Goal: Book appointment/travel/reservation

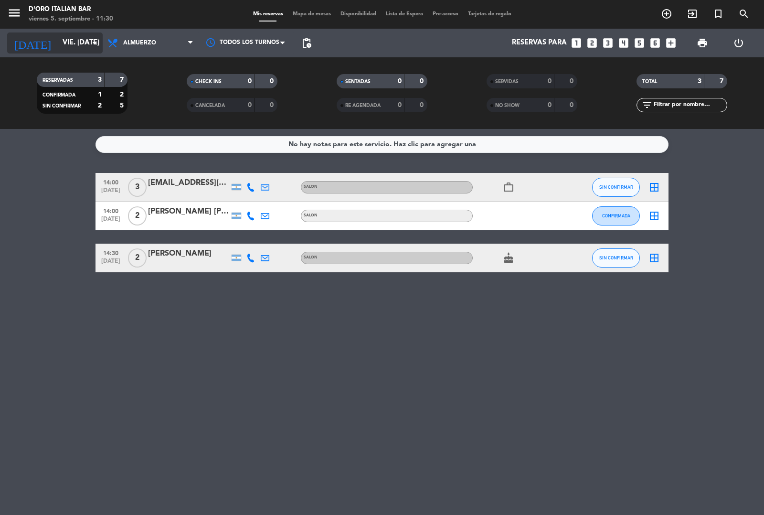
click at [82, 43] on input "vie. [DATE]" at bounding box center [104, 43] width 92 height 18
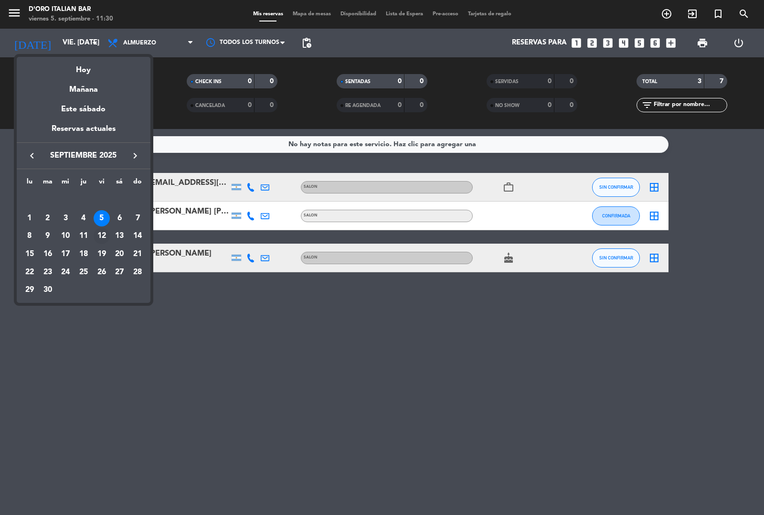
click at [103, 235] on div "12" at bounding box center [102, 236] width 16 height 16
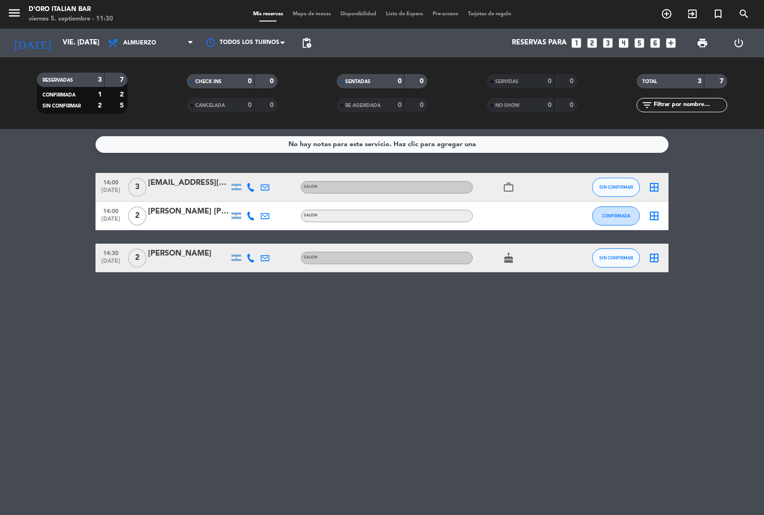
type input "vie. [DATE]"
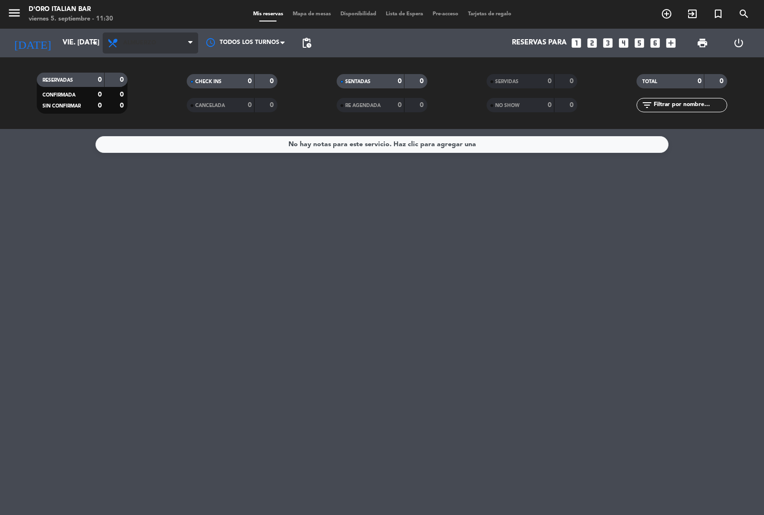
click at [156, 41] on span "Almuerzo" at bounding box center [151, 42] width 96 height 21
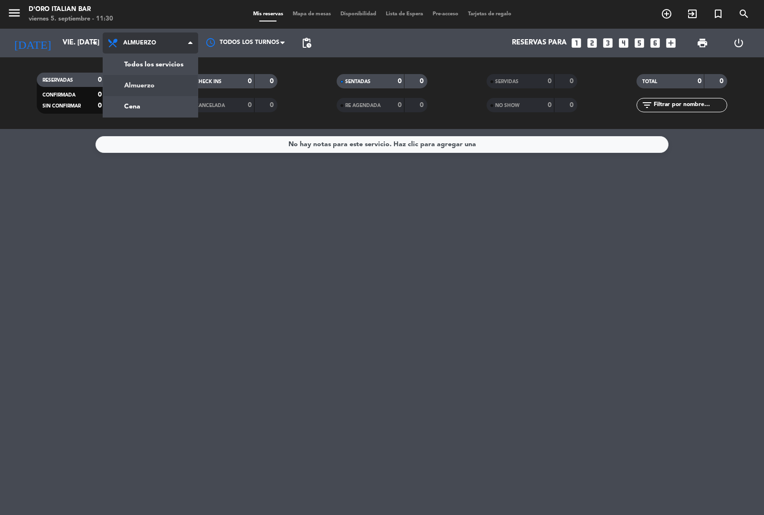
click at [153, 101] on div "menu D'oro Italian Bar viernes 5. septiembre - 11:30 Mis reservas Mapa de mesas…" at bounding box center [382, 64] width 764 height 129
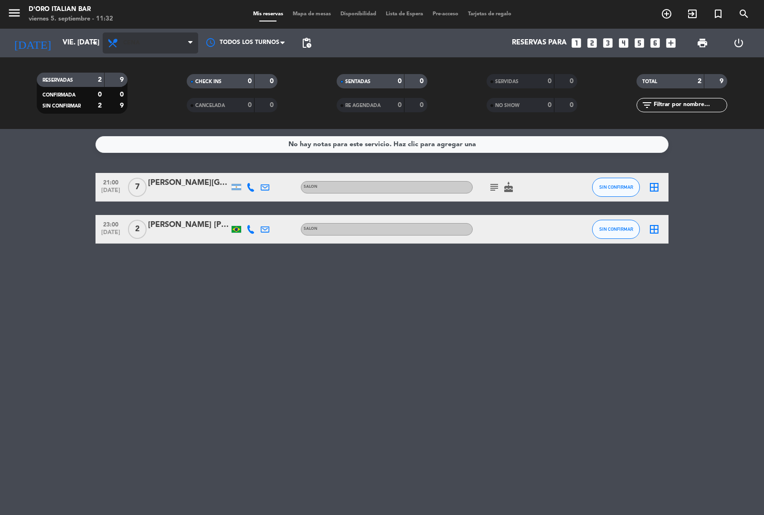
click at [162, 32] on span "Cena" at bounding box center [151, 42] width 96 height 21
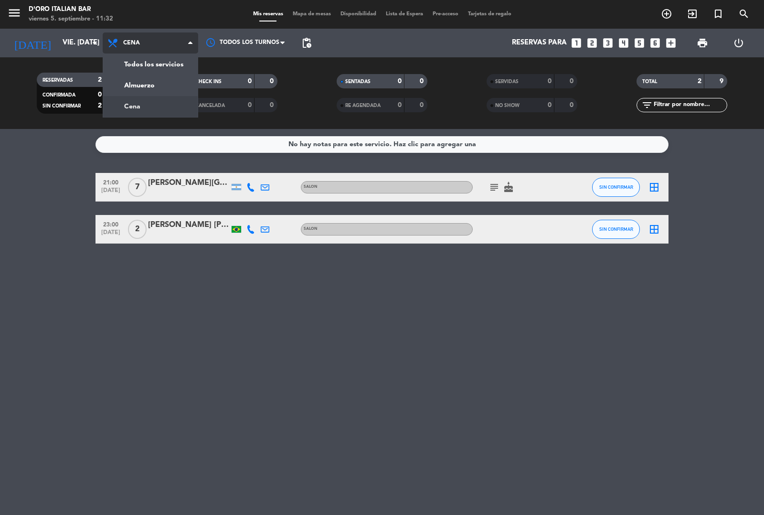
click at [151, 82] on div "menu D'oro Italian Bar viernes 5. septiembre - 11:32 Mis reservas Mapa de mesas…" at bounding box center [382, 64] width 764 height 129
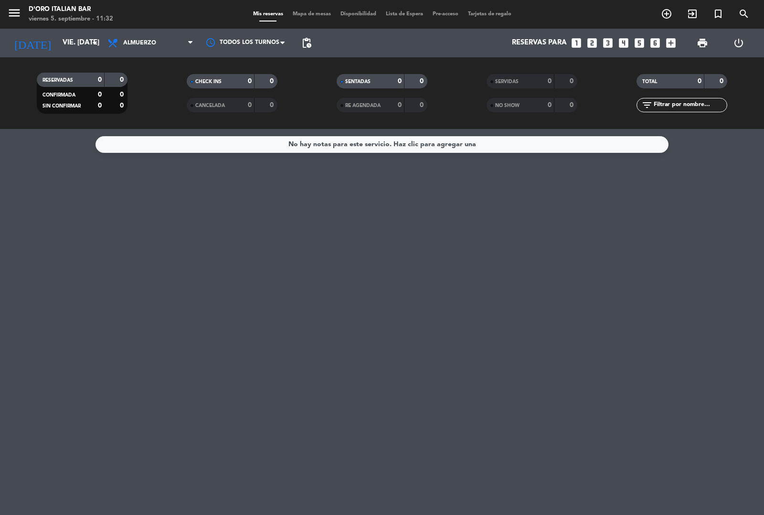
click at [668, 37] on icon "add_box" at bounding box center [671, 43] width 12 height 12
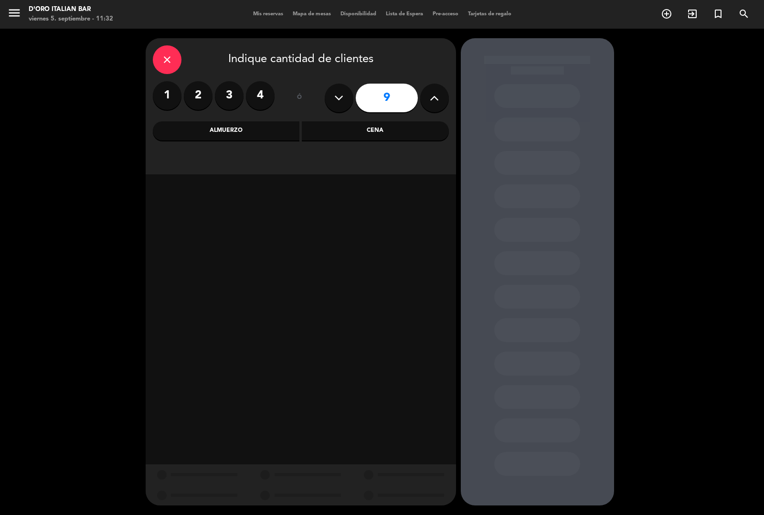
click at [264, 127] on div "Almuerzo" at bounding box center [226, 130] width 147 height 19
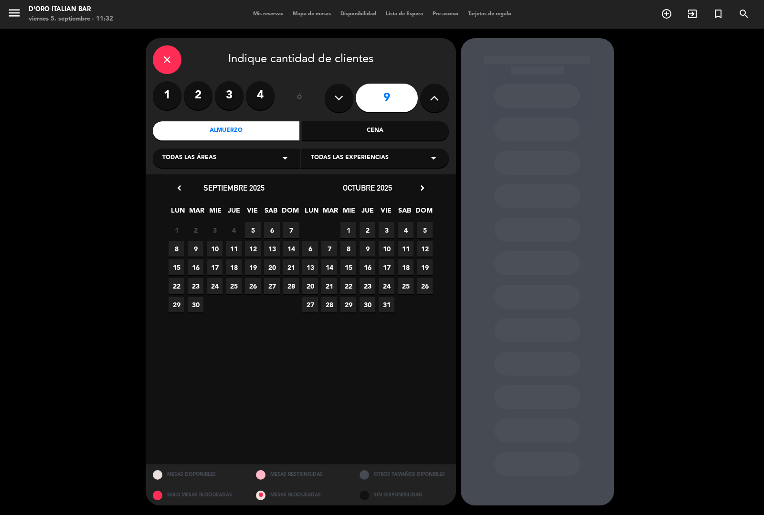
click at [252, 246] on span "12" at bounding box center [253, 249] width 16 height 16
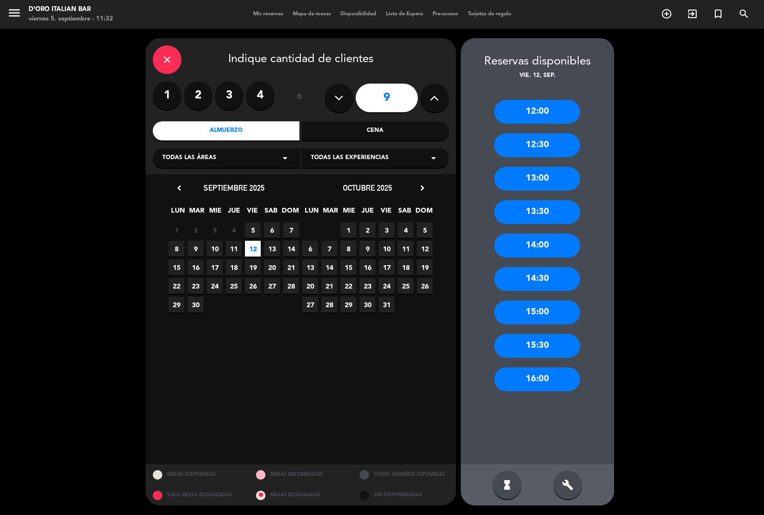
click at [547, 215] on div "13:30" at bounding box center [537, 212] width 86 height 24
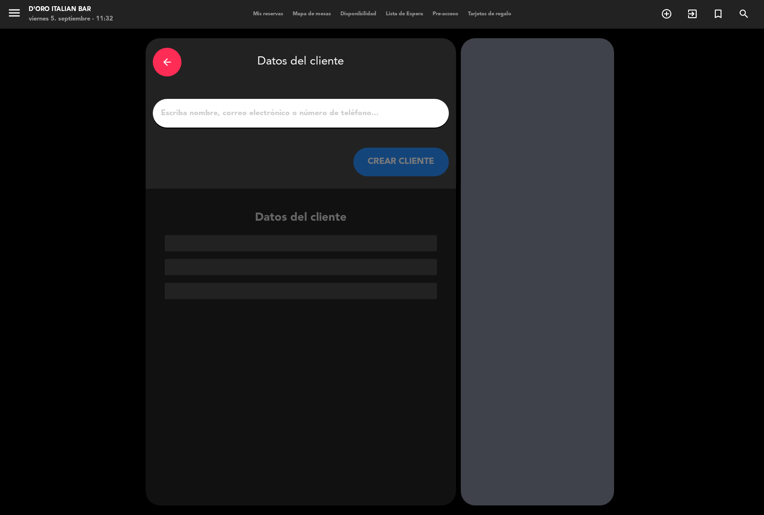
click at [168, 61] on icon "arrow_back" at bounding box center [166, 61] width 11 height 11
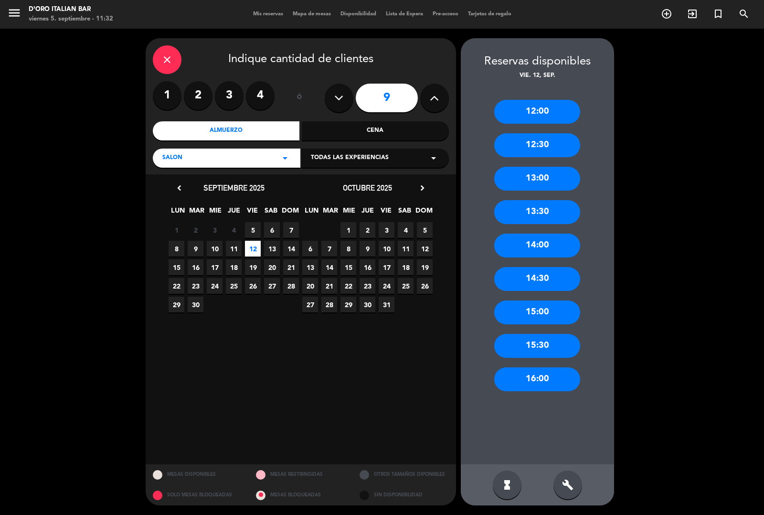
click at [551, 174] on div "13:00" at bounding box center [537, 179] width 86 height 24
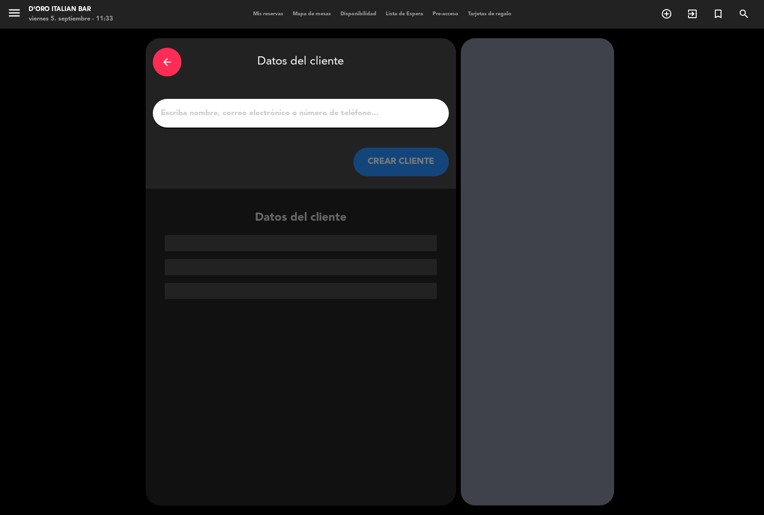
click at [218, 111] on input "1" at bounding box center [301, 112] width 282 height 13
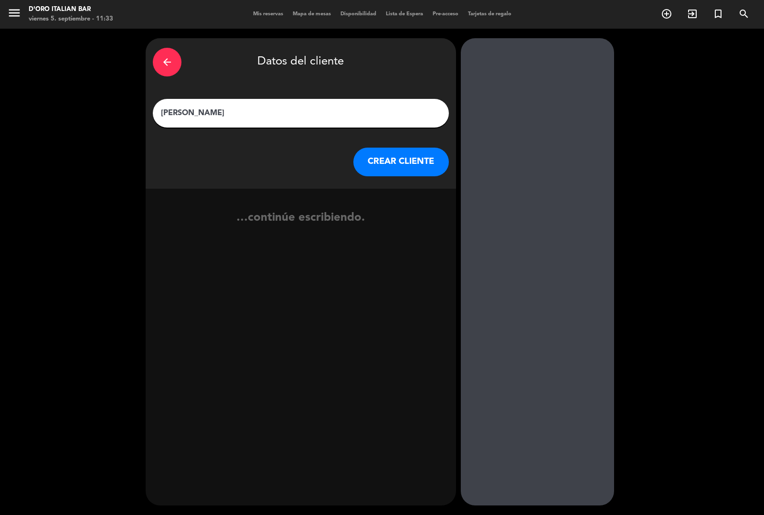
type input "[PERSON_NAME]"
click at [399, 163] on button "CREAR CLIENTE" at bounding box center [401, 162] width 96 height 29
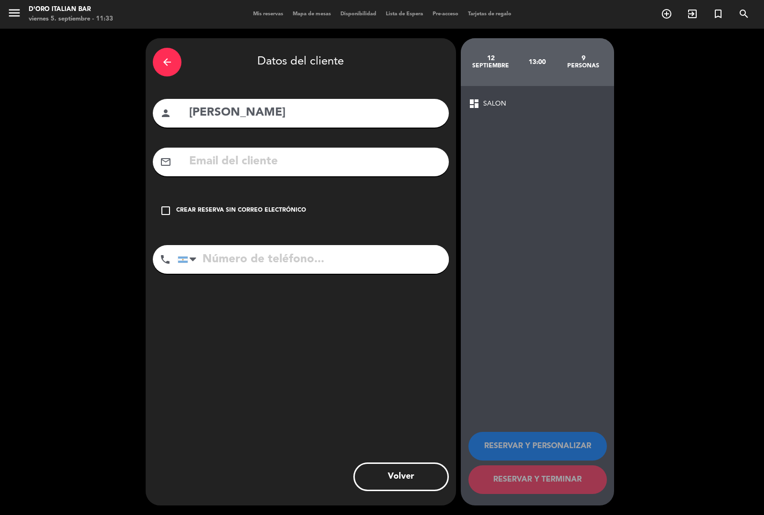
click at [167, 211] on icon "check_box_outline_blank" at bounding box center [165, 210] width 11 height 11
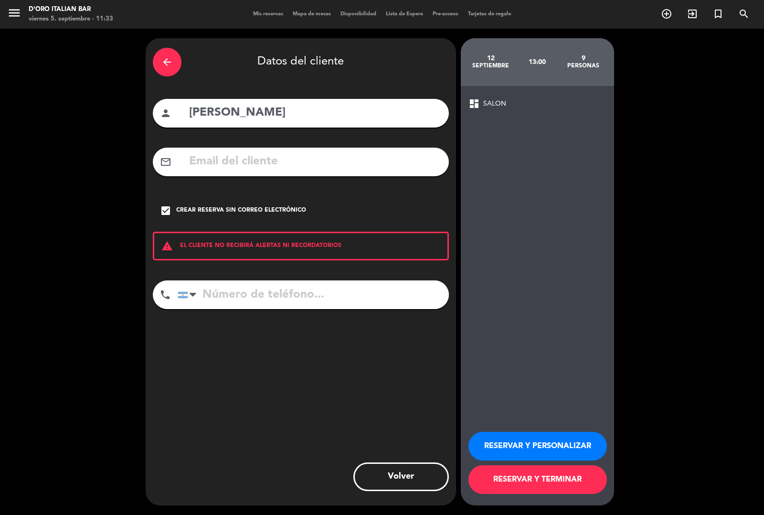
click at [223, 299] on input "tel" at bounding box center [313, 294] width 271 height 29
type input "1126428504"
click at [541, 483] on button "RESERVAR Y TERMINAR" at bounding box center [537, 479] width 138 height 29
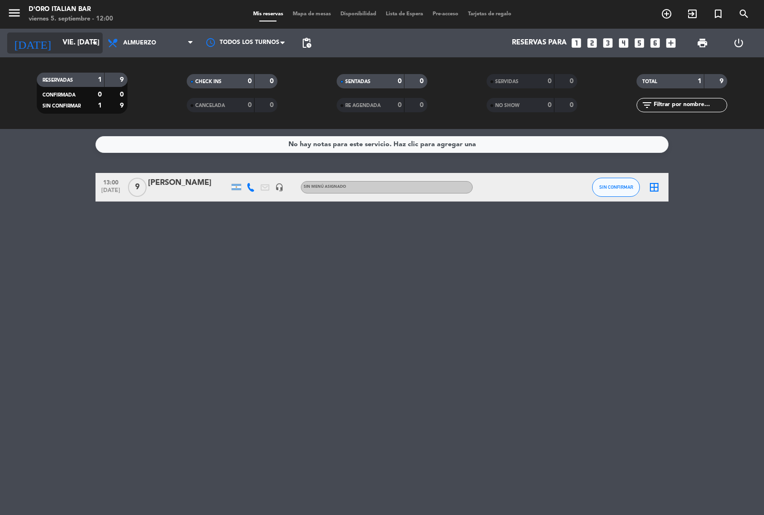
click at [63, 45] on input "vie. [DATE]" at bounding box center [104, 43] width 92 height 18
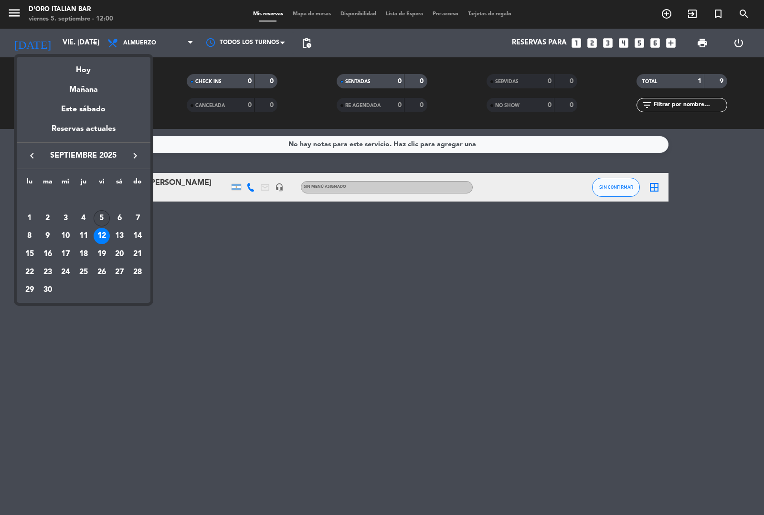
click at [101, 218] on div "5" at bounding box center [102, 218] width 16 height 16
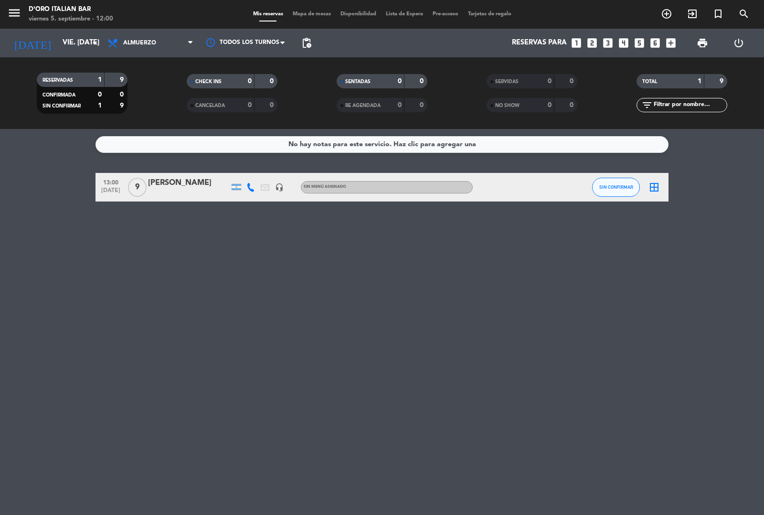
type input "vie. [DATE]"
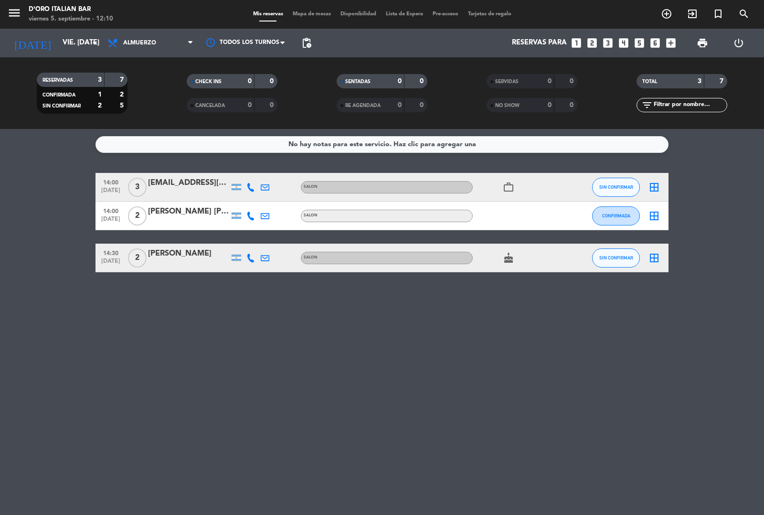
click at [665, 17] on icon "add_circle_outline" at bounding box center [666, 13] width 11 height 11
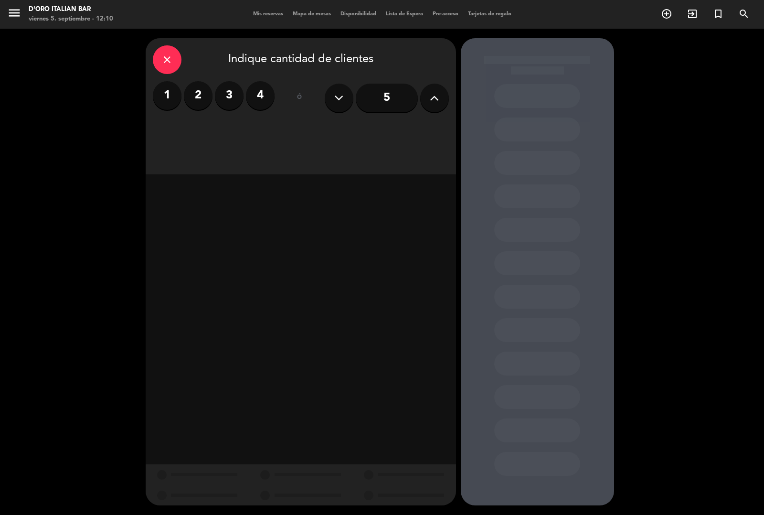
click at [196, 105] on label "2" at bounding box center [198, 95] width 29 height 29
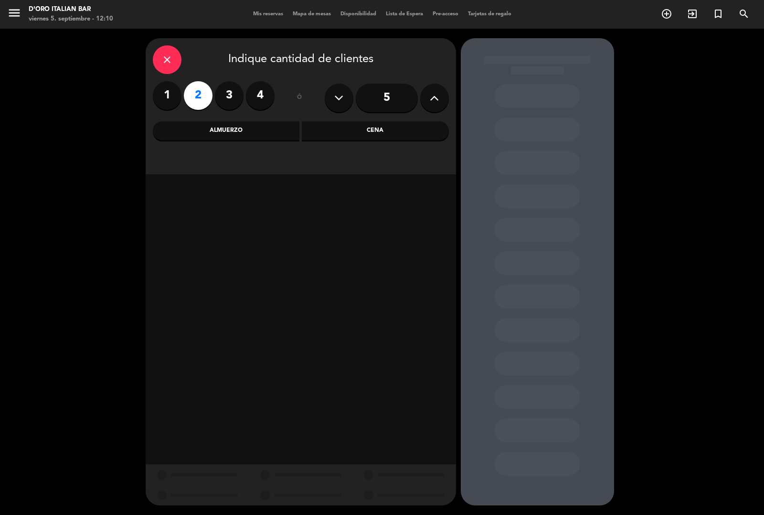
click at [180, 136] on div "Almuerzo" at bounding box center [226, 130] width 147 height 19
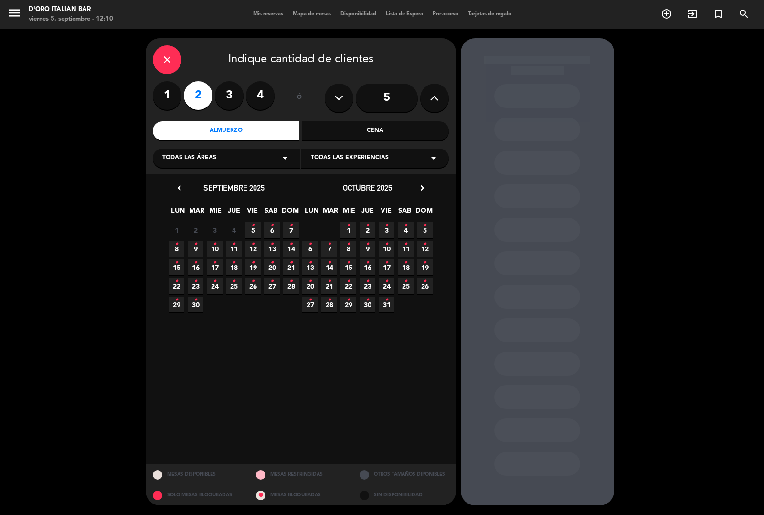
click at [341, 134] on div "Cena" at bounding box center [375, 130] width 147 height 19
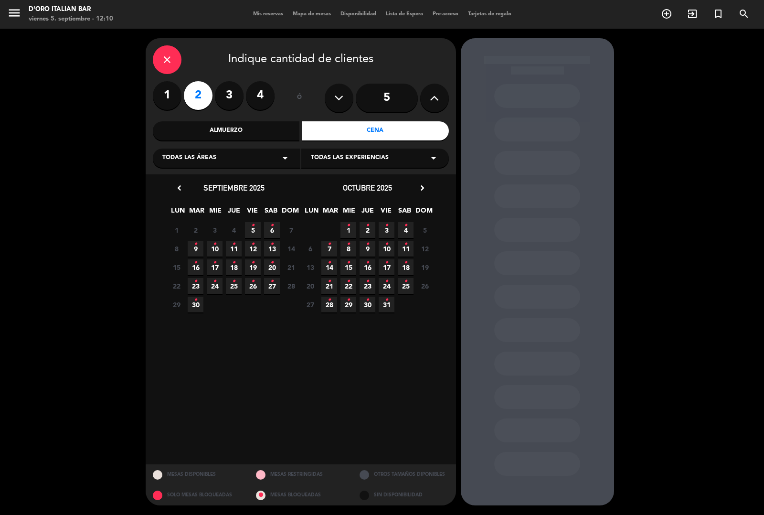
click at [271, 220] on icon "•" at bounding box center [271, 225] width 3 height 15
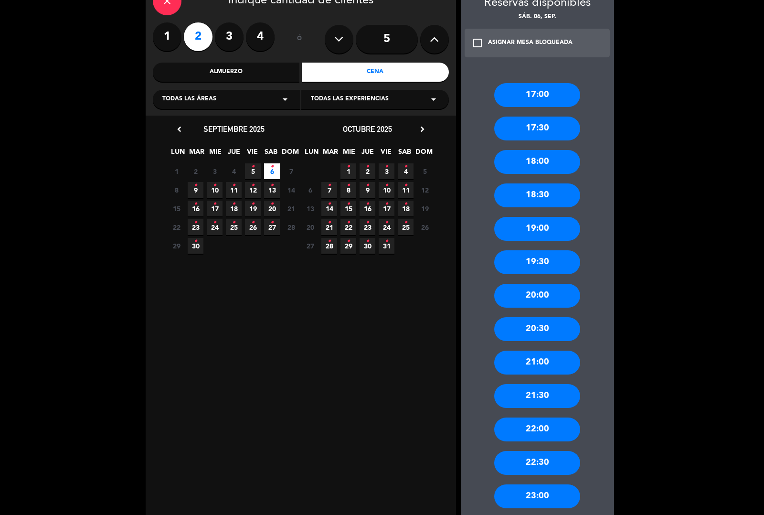
scroll to position [61, 0]
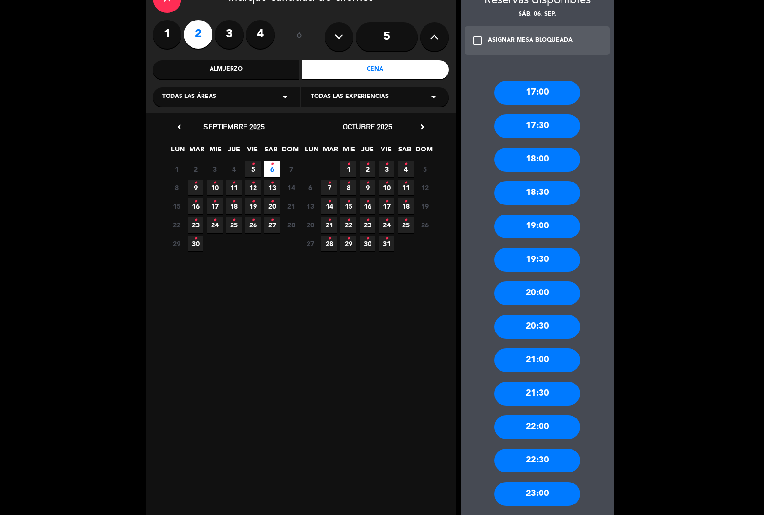
click at [516, 361] on div "21:00" at bounding box center [537, 360] width 86 height 24
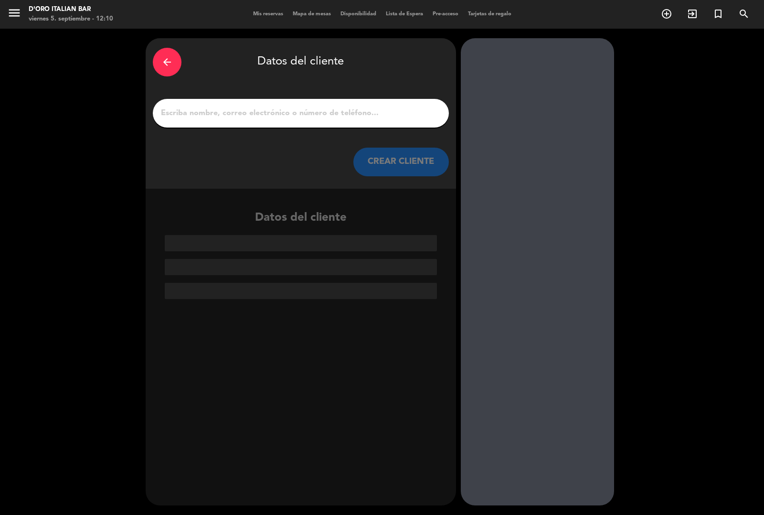
scroll to position [0, 0]
click at [199, 117] on input "1" at bounding box center [301, 112] width 282 height 13
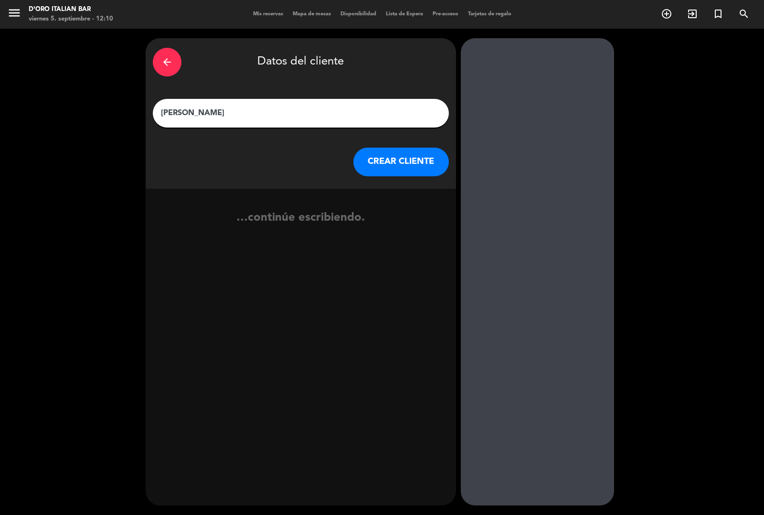
type input "[PERSON_NAME]"
click at [404, 168] on button "CREAR CLIENTE" at bounding box center [401, 162] width 96 height 29
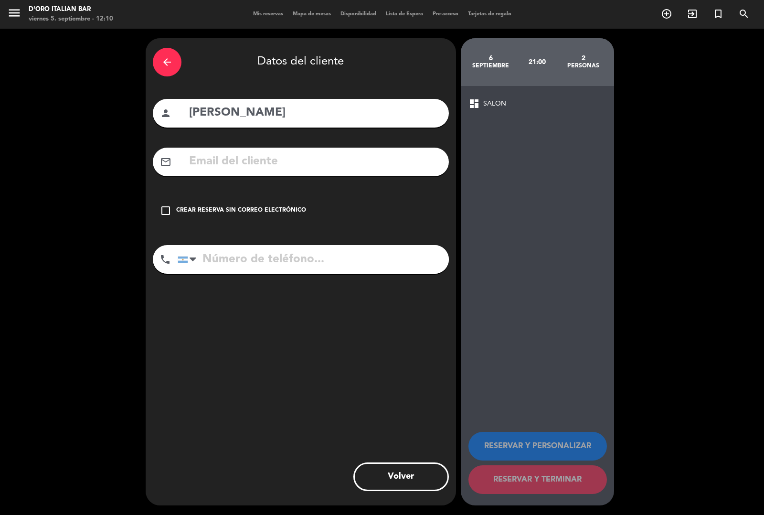
click at [168, 204] on div "check_box_outline_blank Crear reserva sin correo electrónico" at bounding box center [301, 210] width 296 height 29
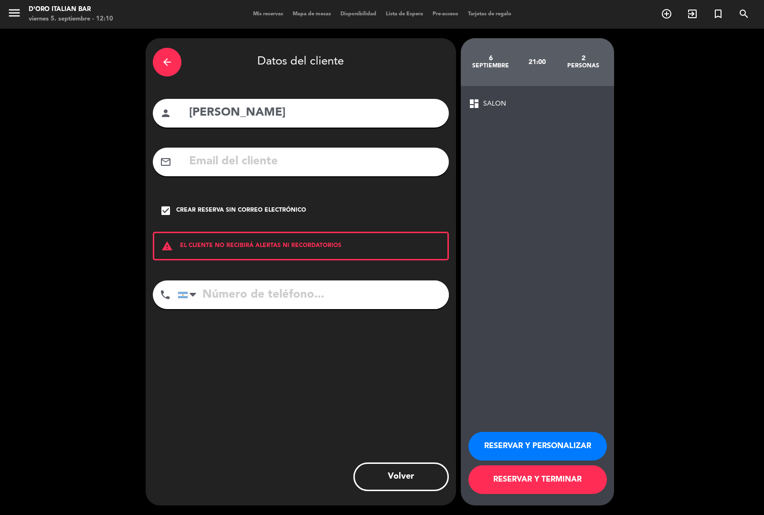
click at [237, 297] on input "tel" at bounding box center [313, 294] width 271 height 29
click at [227, 295] on input "tel" at bounding box center [313, 294] width 271 height 29
type input "1160162515"
click at [565, 492] on button "RESERVAR Y TERMINAR" at bounding box center [537, 479] width 138 height 29
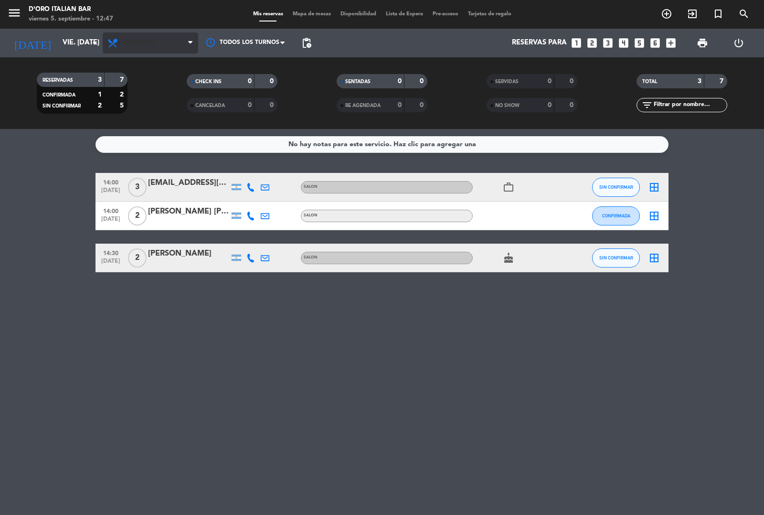
click at [153, 41] on span "Almuerzo" at bounding box center [139, 43] width 33 height 7
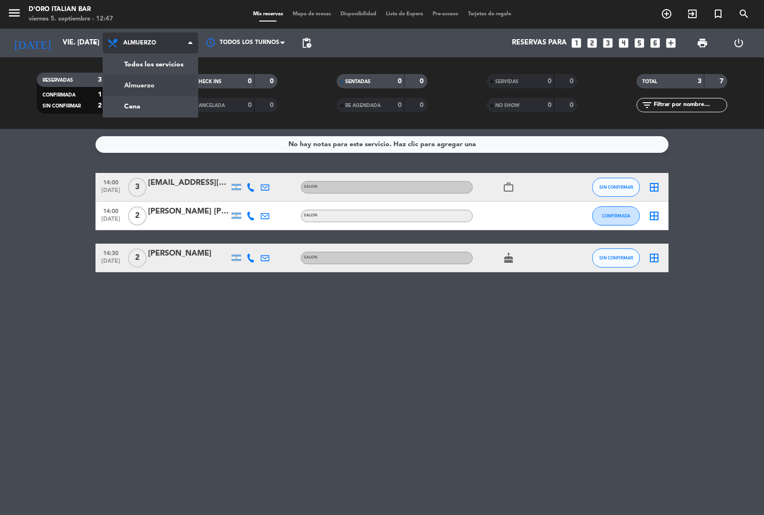
click at [157, 108] on div "menu D'oro Italian Bar viernes 5. septiembre - 12:47 Mis reservas Mapa de mesas…" at bounding box center [382, 64] width 764 height 129
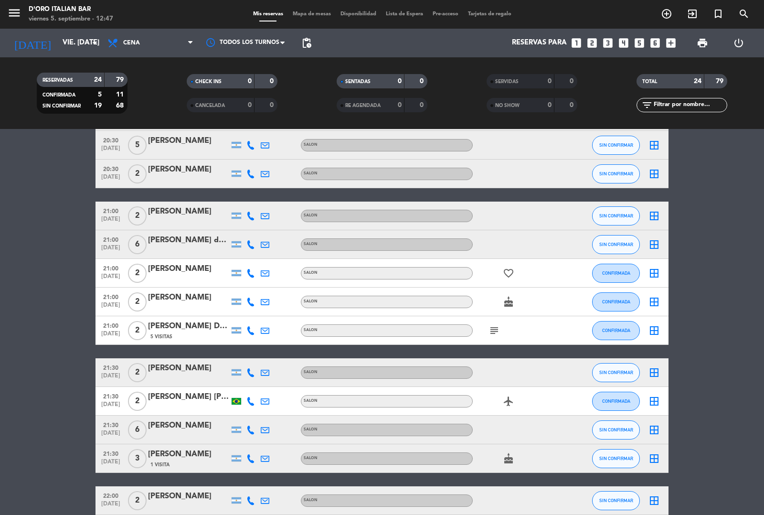
scroll to position [142, 0]
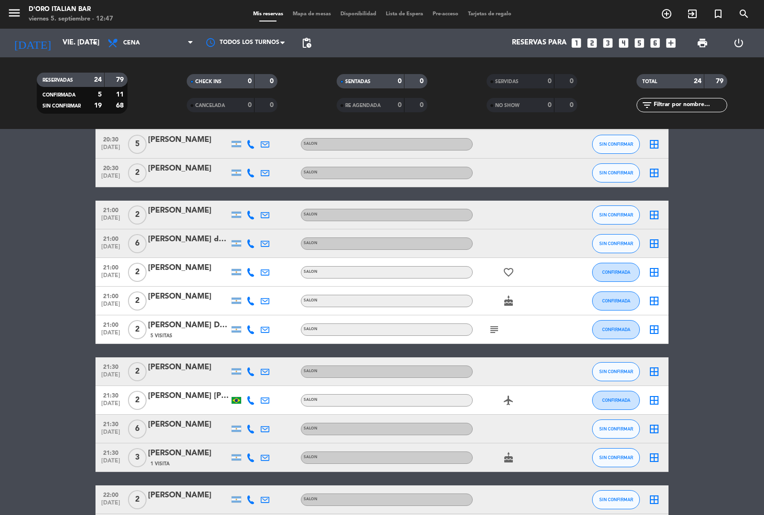
click at [189, 212] on div "[PERSON_NAME]" at bounding box center [188, 210] width 81 height 12
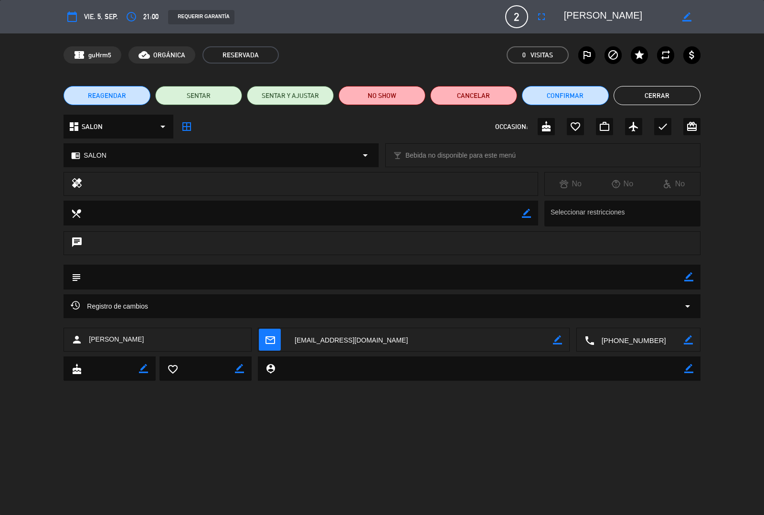
click at [136, 13] on icon "access_time" at bounding box center [131, 16] width 11 height 11
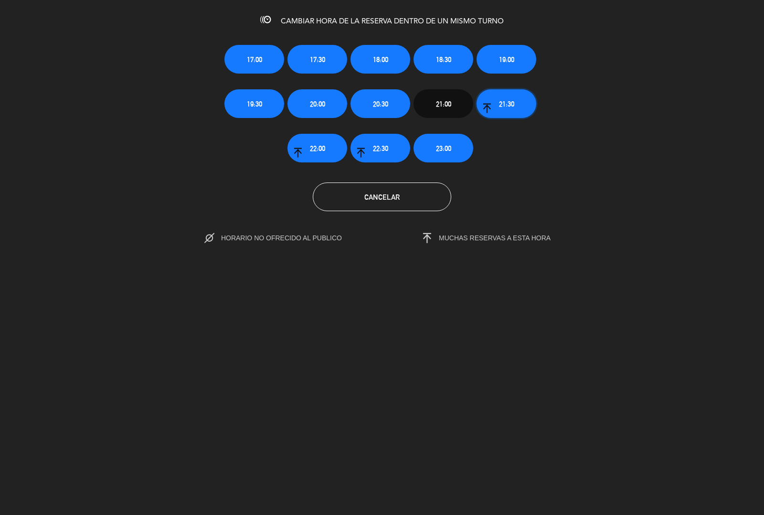
click at [504, 106] on span "21:30" at bounding box center [506, 103] width 15 height 11
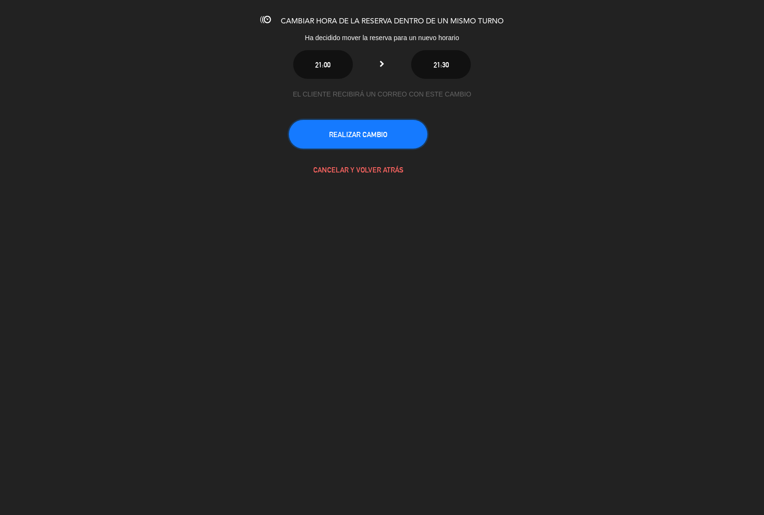
click at [406, 139] on button "REALIZAR CAMBIO" at bounding box center [358, 134] width 138 height 29
